Goal: Leave review/rating

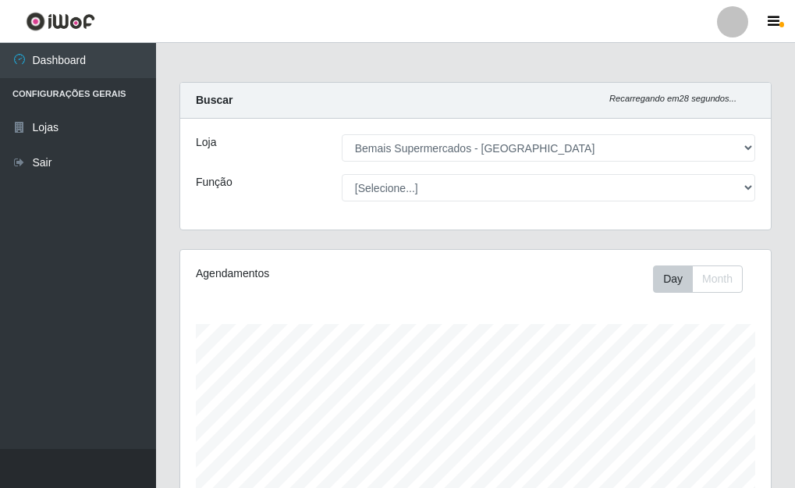
select select "249"
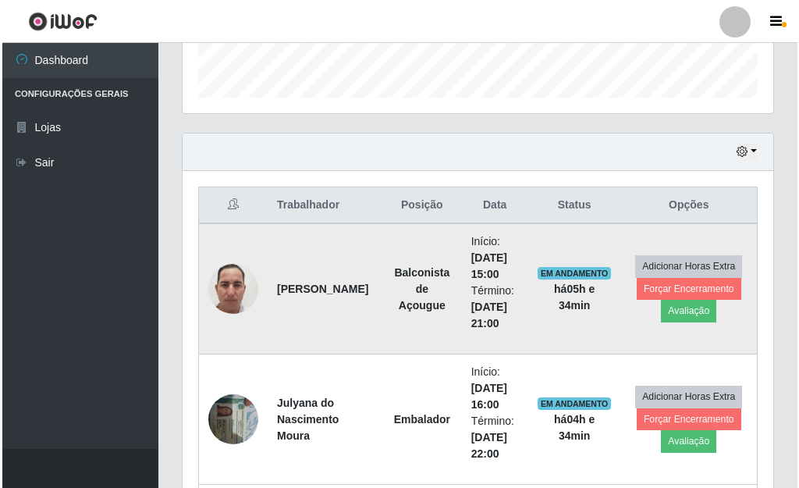
scroll to position [480, 0]
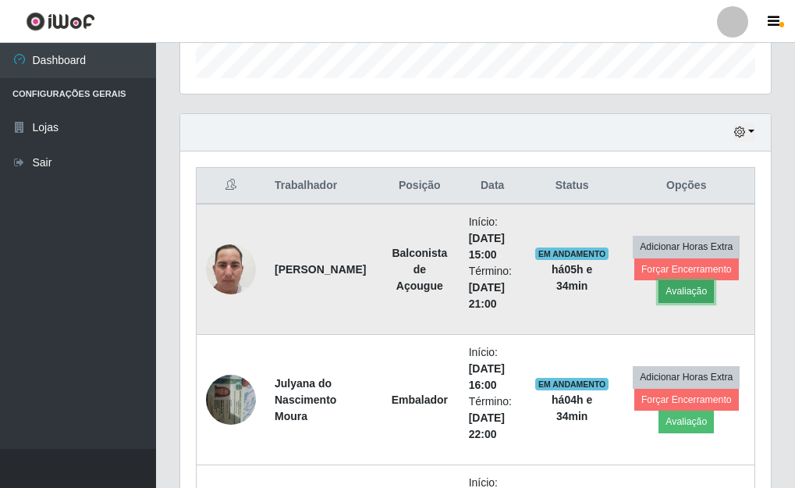
click at [689, 290] on button "Avaliação" at bounding box center [686, 291] width 55 height 22
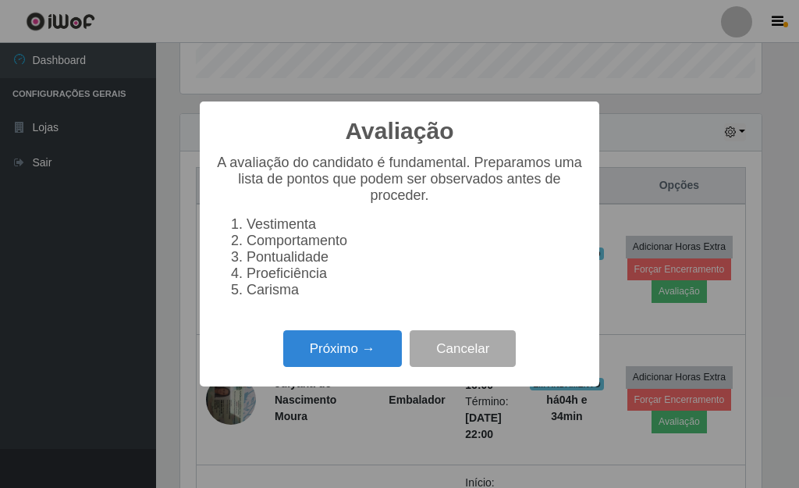
scroll to position [324, 581]
click at [362, 366] on button "Próximo →" at bounding box center [342, 348] width 119 height 37
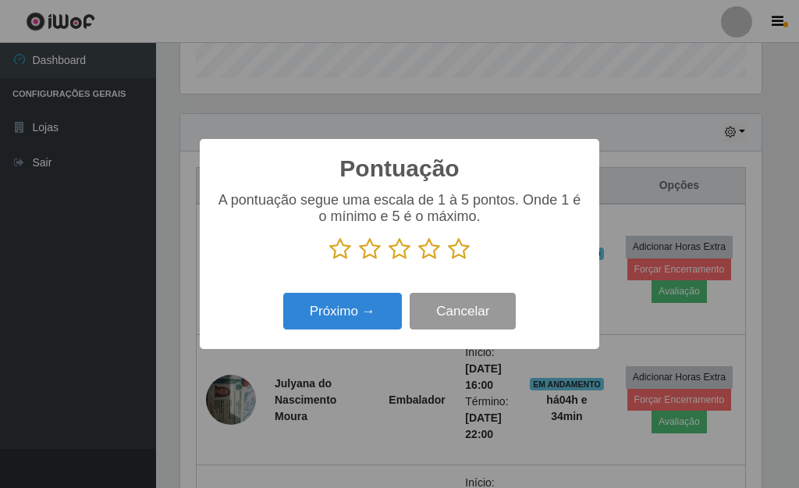
scroll to position [780205, 779948]
click at [460, 256] on icon at bounding box center [459, 248] width 22 height 23
click at [448, 261] on input "radio" at bounding box center [448, 261] width 0 height 0
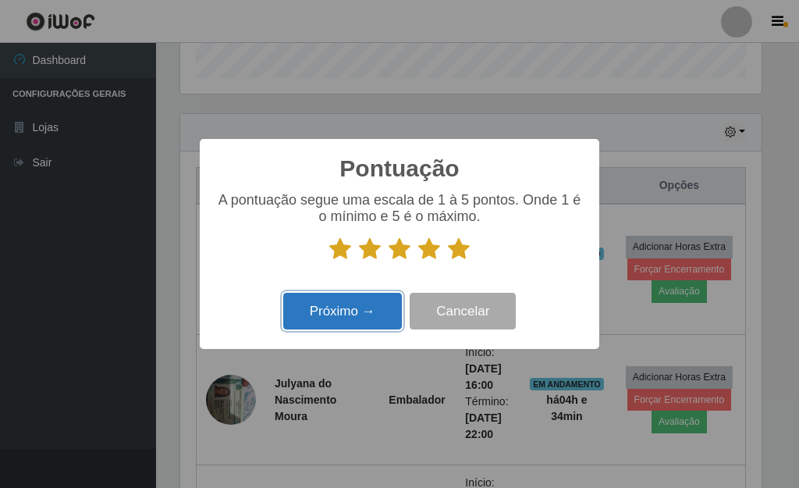
click at [359, 300] on button "Próximo →" at bounding box center [342, 311] width 119 height 37
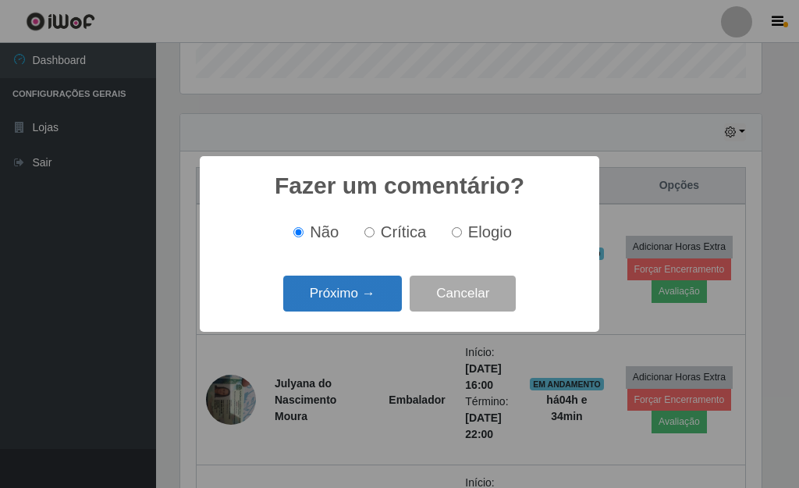
click at [361, 295] on button "Próximo →" at bounding box center [342, 294] width 119 height 37
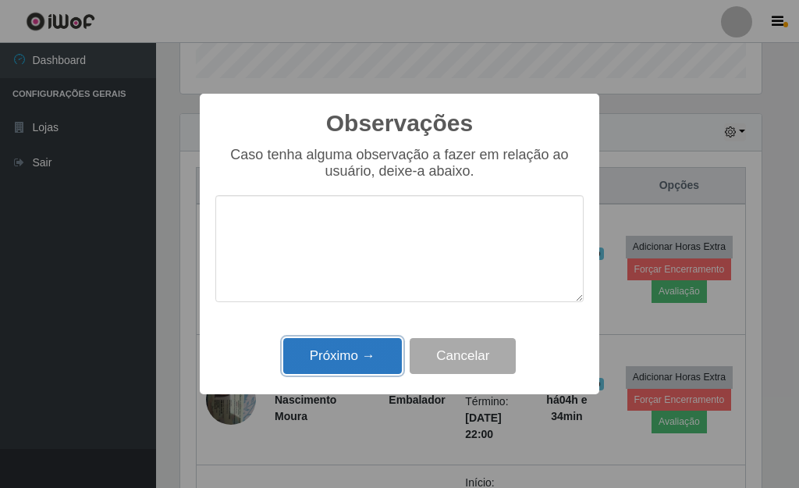
click at [361, 348] on button "Próximo →" at bounding box center [342, 356] width 119 height 37
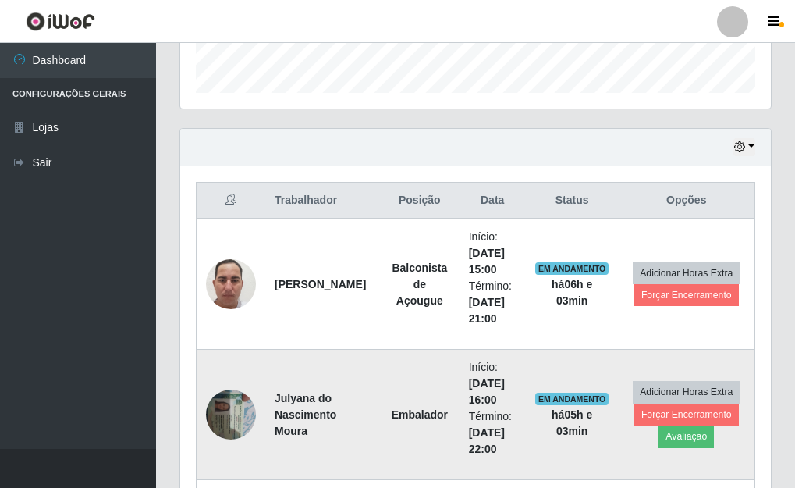
scroll to position [480, 0]
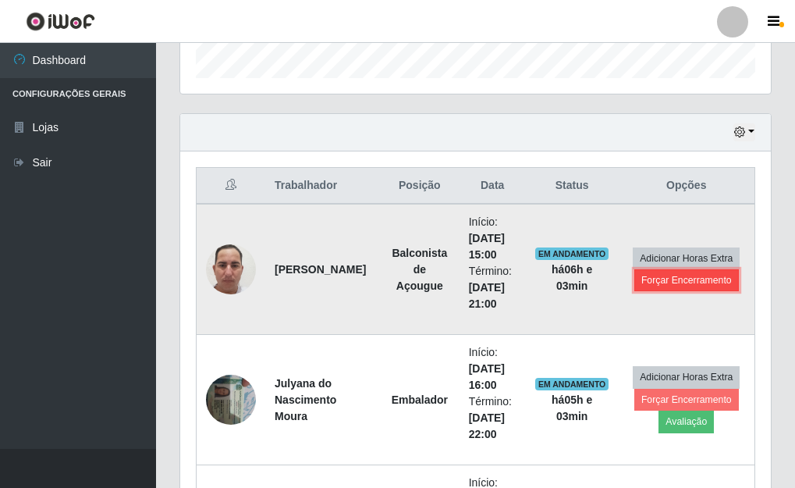
click at [711, 283] on button "Forçar Encerramento" at bounding box center [687, 280] width 105 height 22
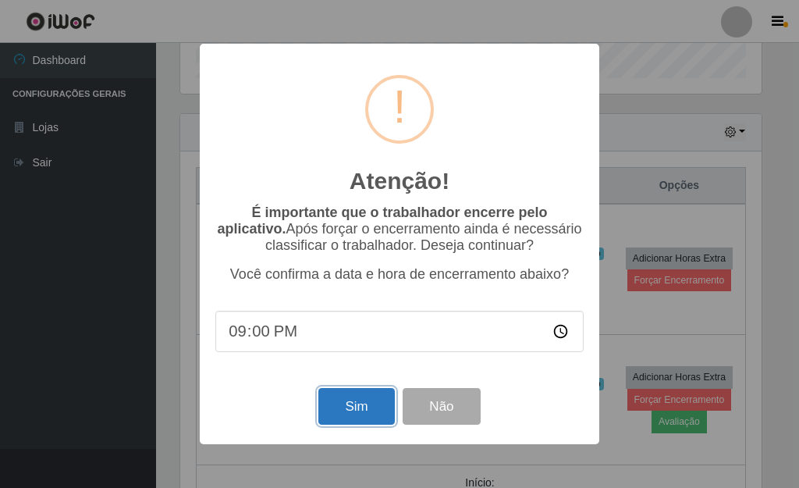
click at [344, 413] on button "Sim" at bounding box center [356, 406] width 76 height 37
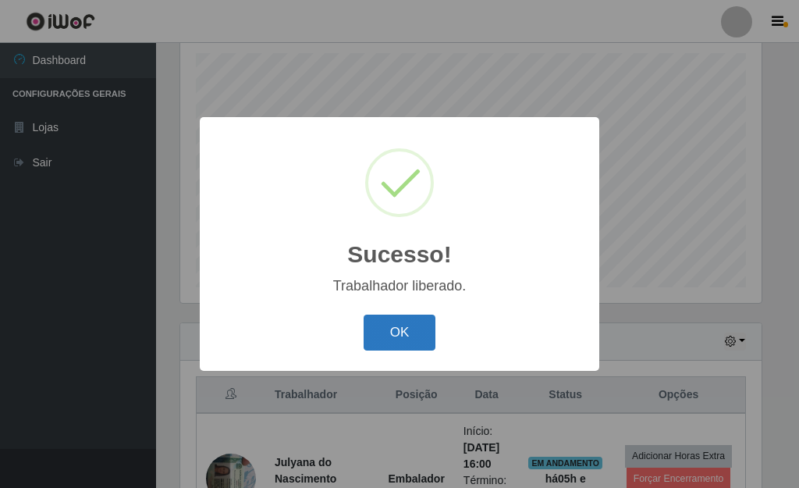
click at [397, 327] on button "OK" at bounding box center [400, 333] width 73 height 37
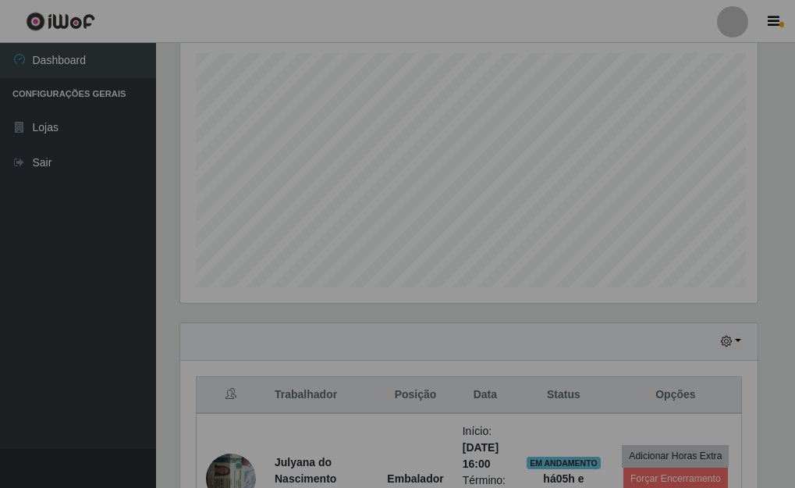
scroll to position [324, 591]
